Goal: Task Accomplishment & Management: Complete application form

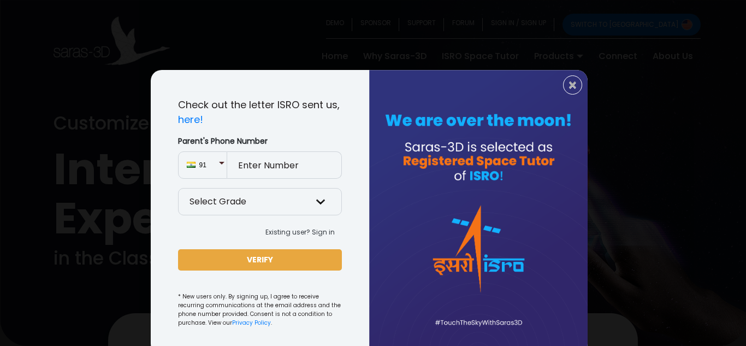
click at [186, 120] on link "here!" at bounding box center [190, 120] width 25 height 14
click at [294, 166] on input "Parent's Phone Number" at bounding box center [284, 164] width 115 height 27
click at [242, 205] on select "Select Grade Grade 9 th Grade 10 th Grade 11 th Grade 12 th" at bounding box center [260, 201] width 164 height 27
click at [568, 82] on span "×" at bounding box center [572, 85] width 9 height 14
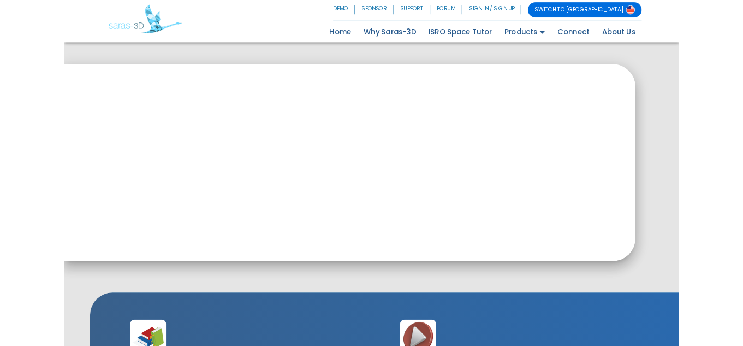
scroll to position [506, 0]
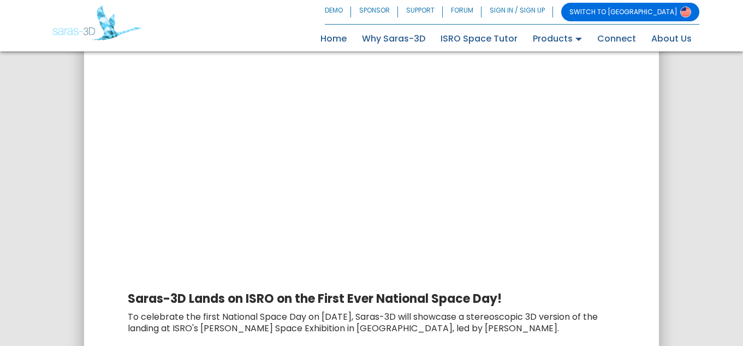
scroll to position [270, 0]
